Goal: Transaction & Acquisition: Purchase product/service

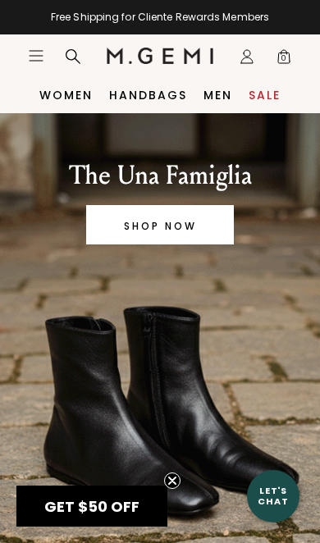
click at [206, 232] on link "SHOP NOW" at bounding box center [160, 224] width 148 height 39
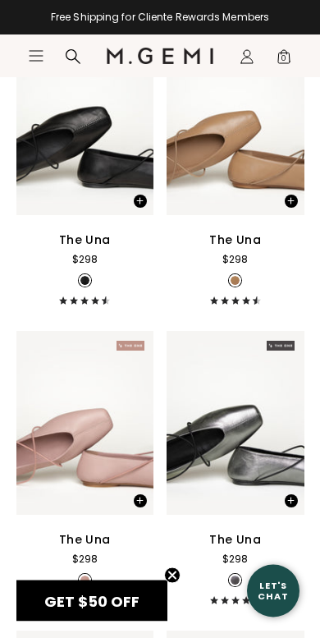
scroll to position [1207, 0]
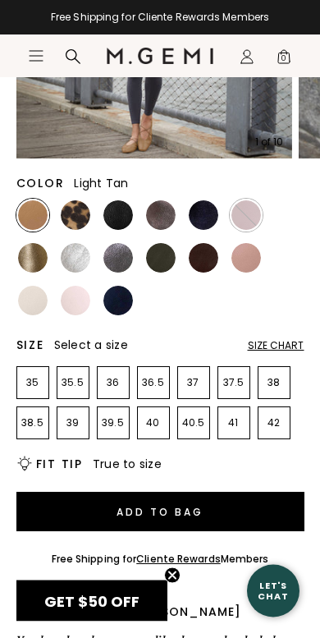
scroll to position [356, 0]
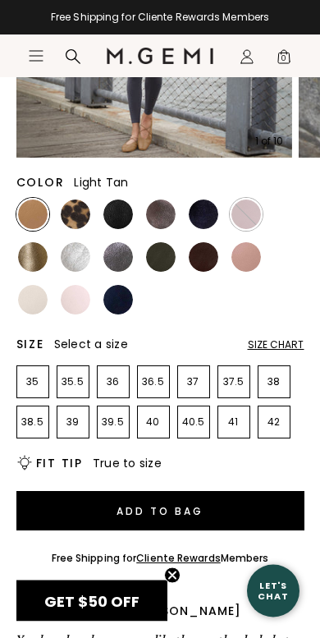
click at [283, 348] on div "Size Chart" at bounding box center [276, 345] width 57 height 13
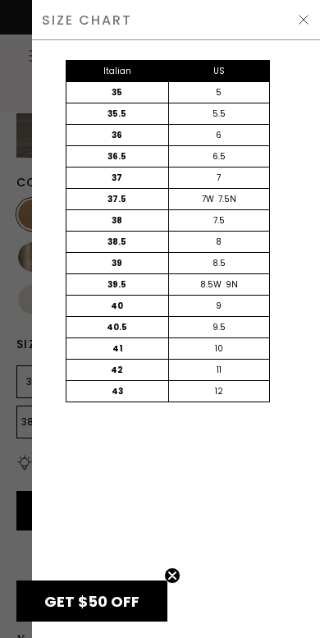
click at [20, 483] on div at bounding box center [160, 319] width 320 height 638
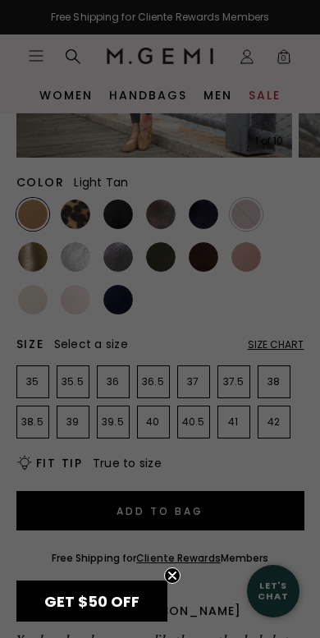
scroll to position [357, 0]
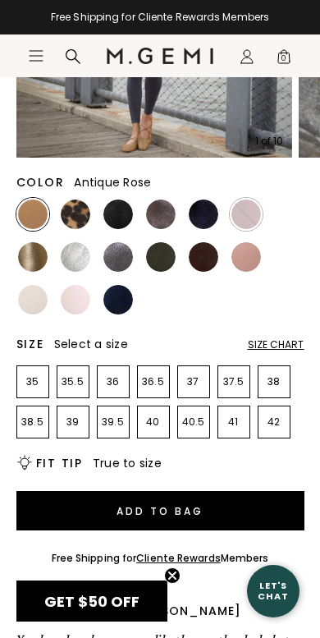
click at [249, 267] on img at bounding box center [246, 257] width 30 height 30
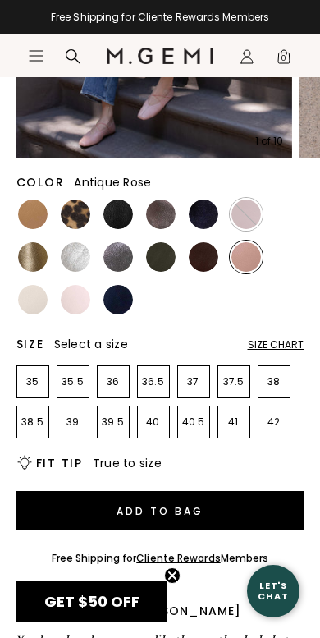
click at [38, 215] on img at bounding box center [33, 214] width 30 height 30
